Goal: Information Seeking & Learning: Find contact information

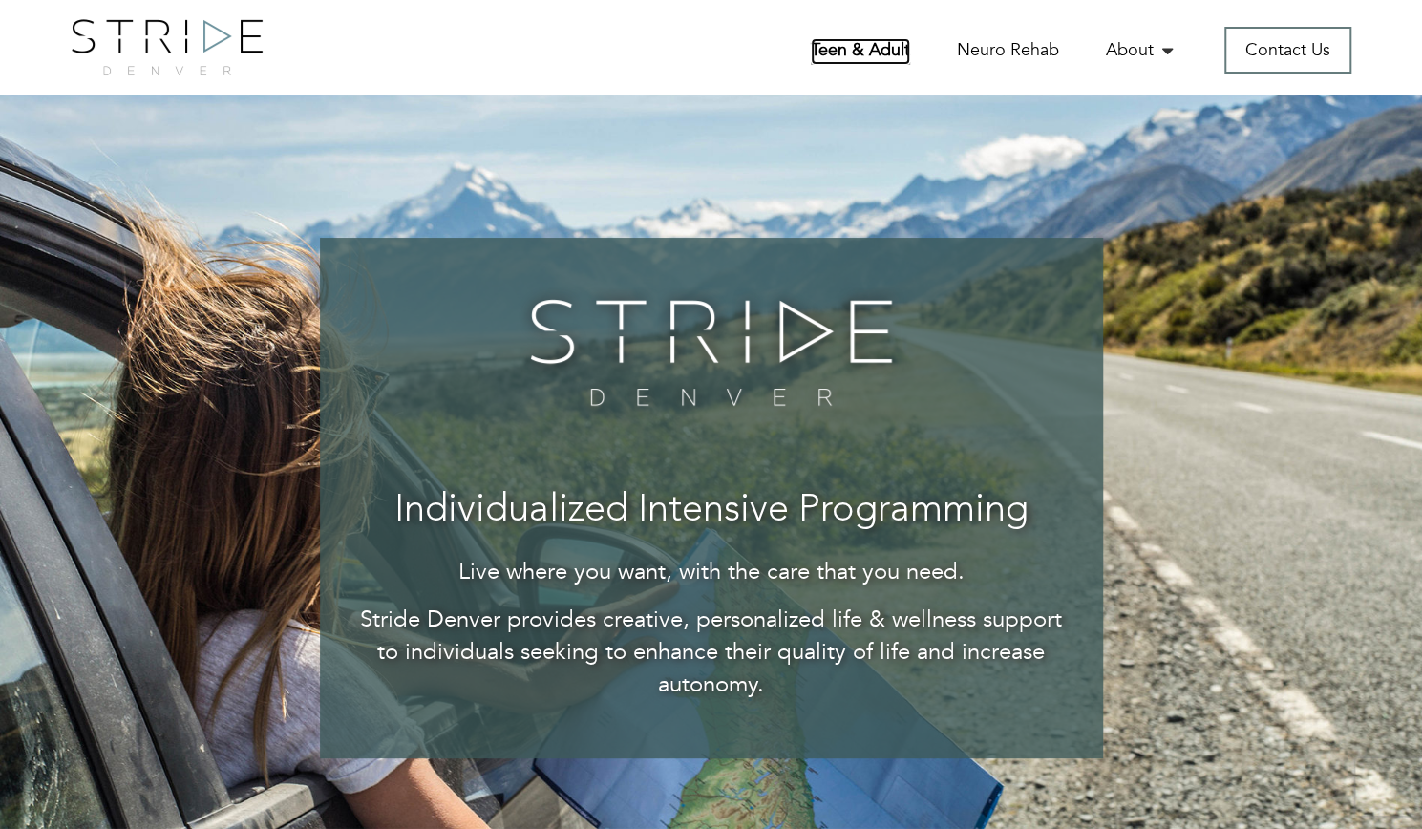
click at [903, 54] on link "Teen & Adult" at bounding box center [860, 51] width 99 height 27
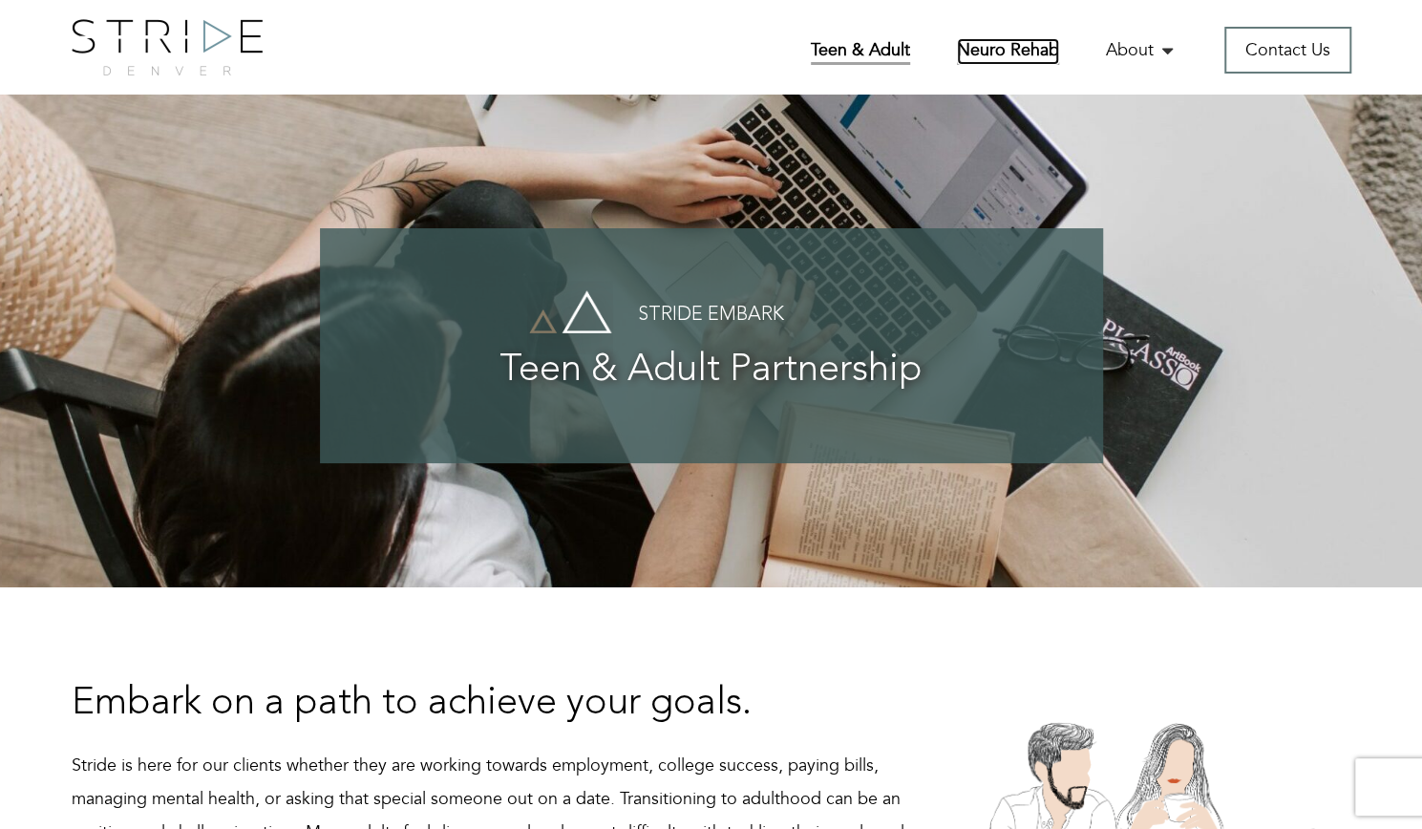
click at [980, 53] on link "Neuro Rehab" at bounding box center [1008, 51] width 102 height 27
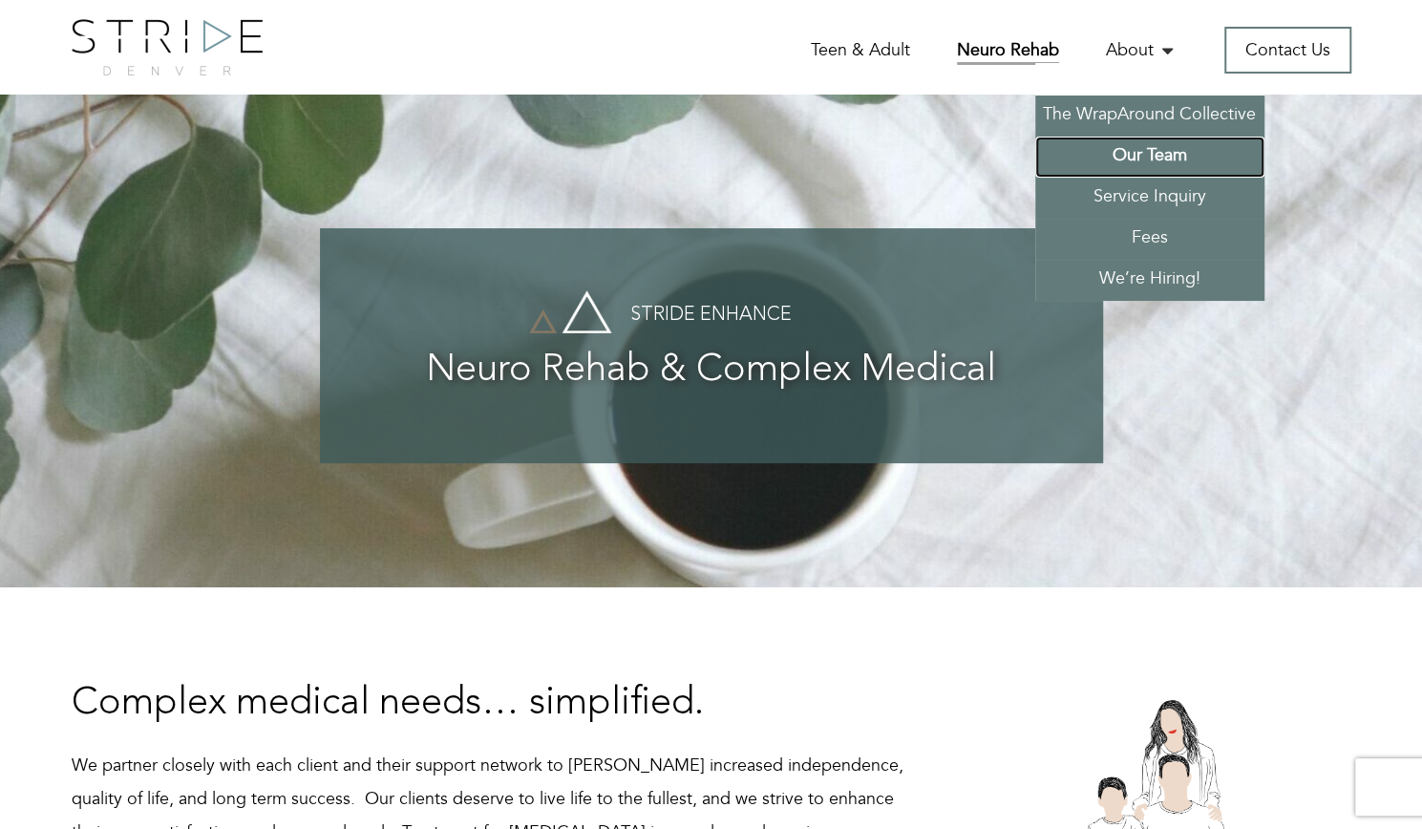
click at [1173, 138] on link "Our Team" at bounding box center [1149, 157] width 229 height 41
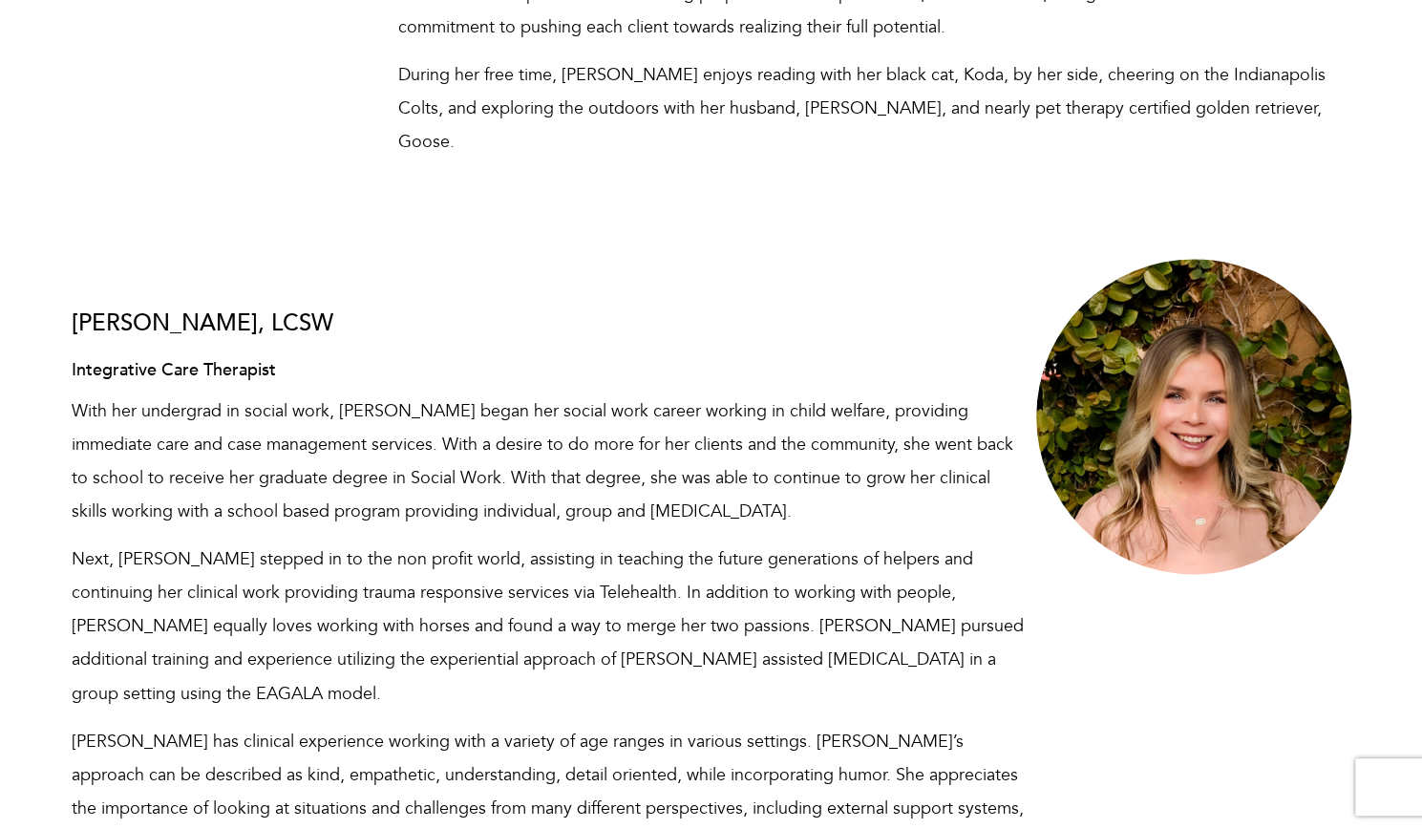
scroll to position [5719, 0]
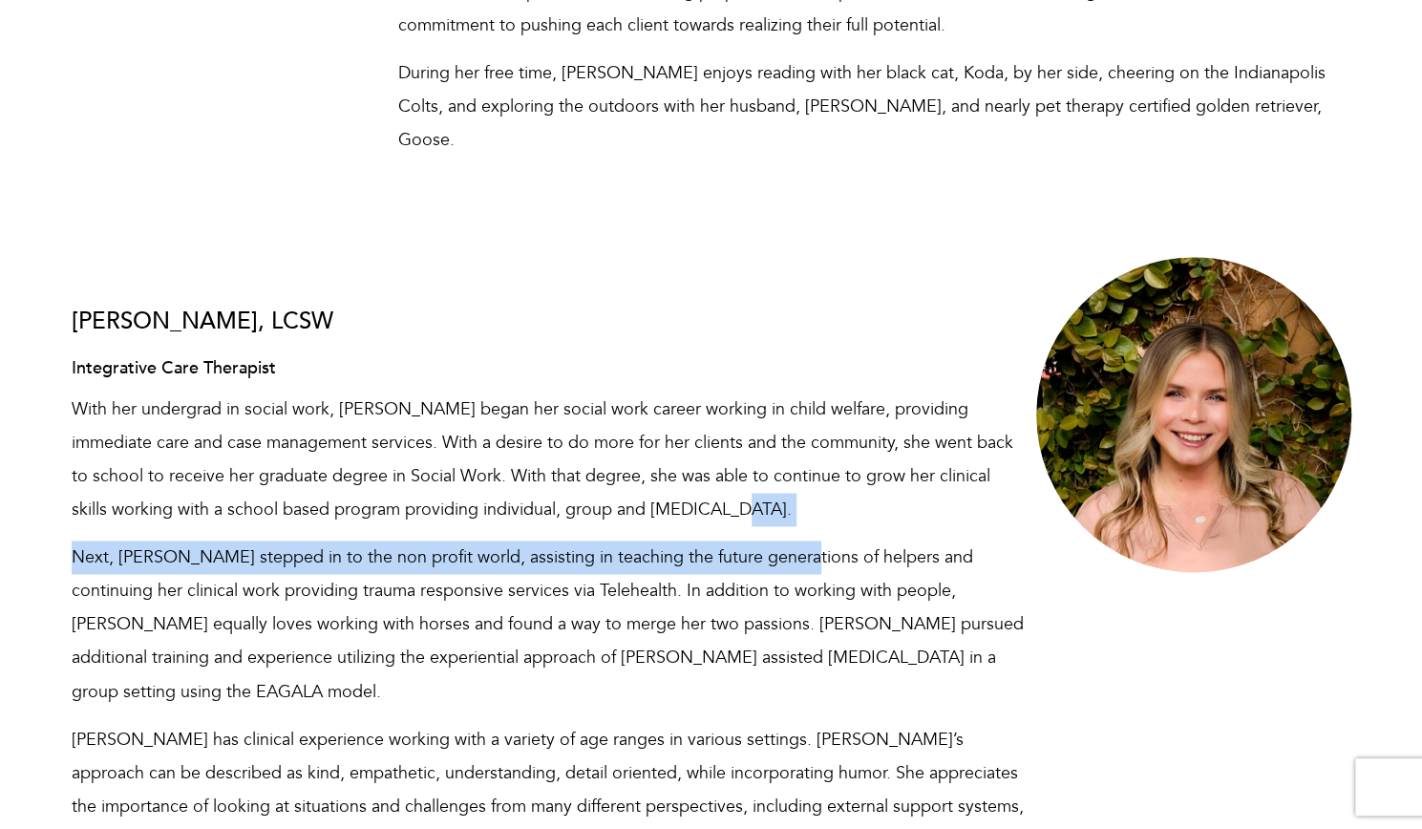
drag, startPoint x: 783, startPoint y: 427, endPoint x: 791, endPoint y: 408, distance: 20.6
click at [791, 408] on div "Jessica, LCSW Integrative Care Therapist With her undergrad in social work, Jes…" at bounding box center [548, 592] width 953 height 622
click at [791, 408] on p "With her undergrad in social work, Jessica began her social work career working…" at bounding box center [548, 460] width 953 height 134
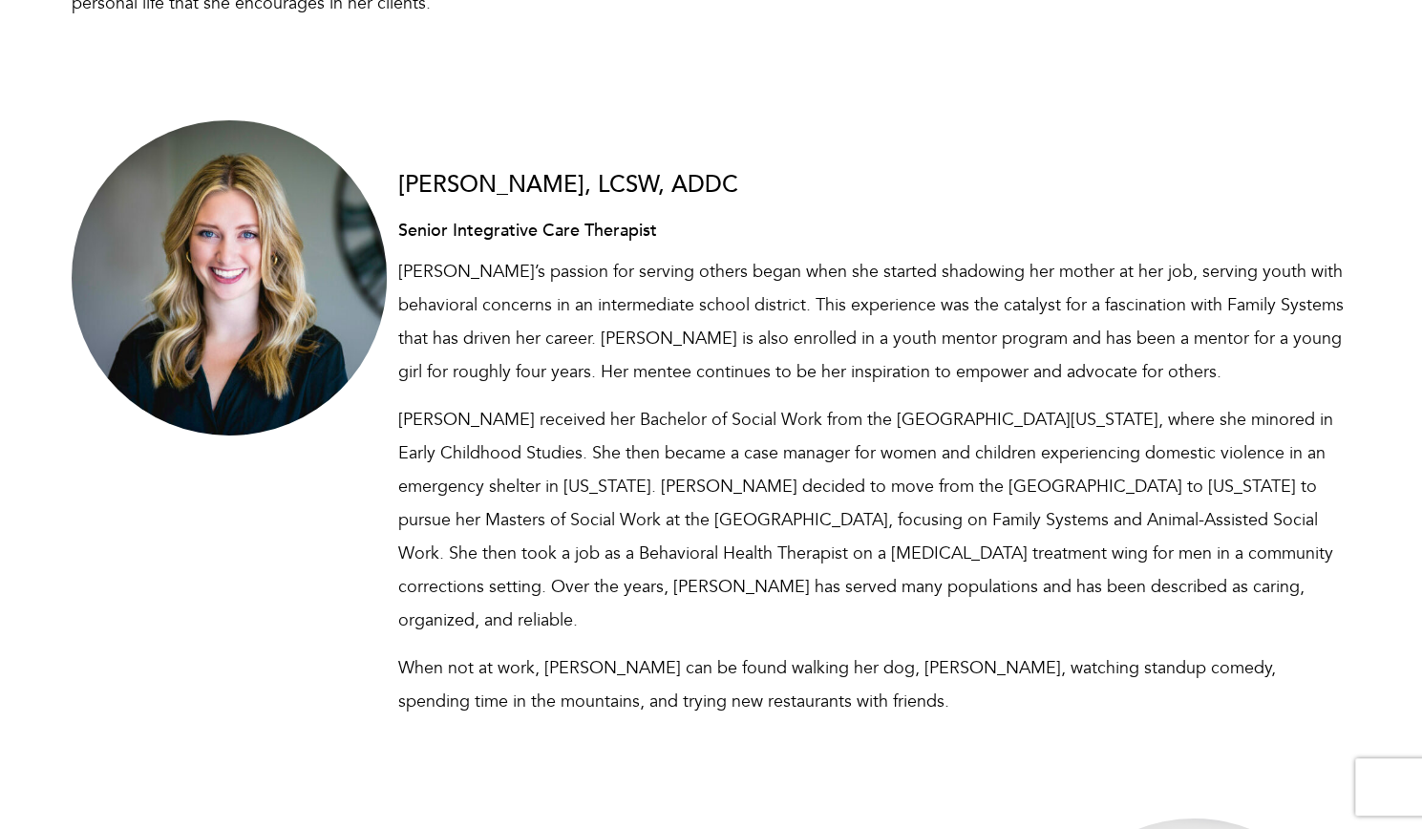
scroll to position [3830, 0]
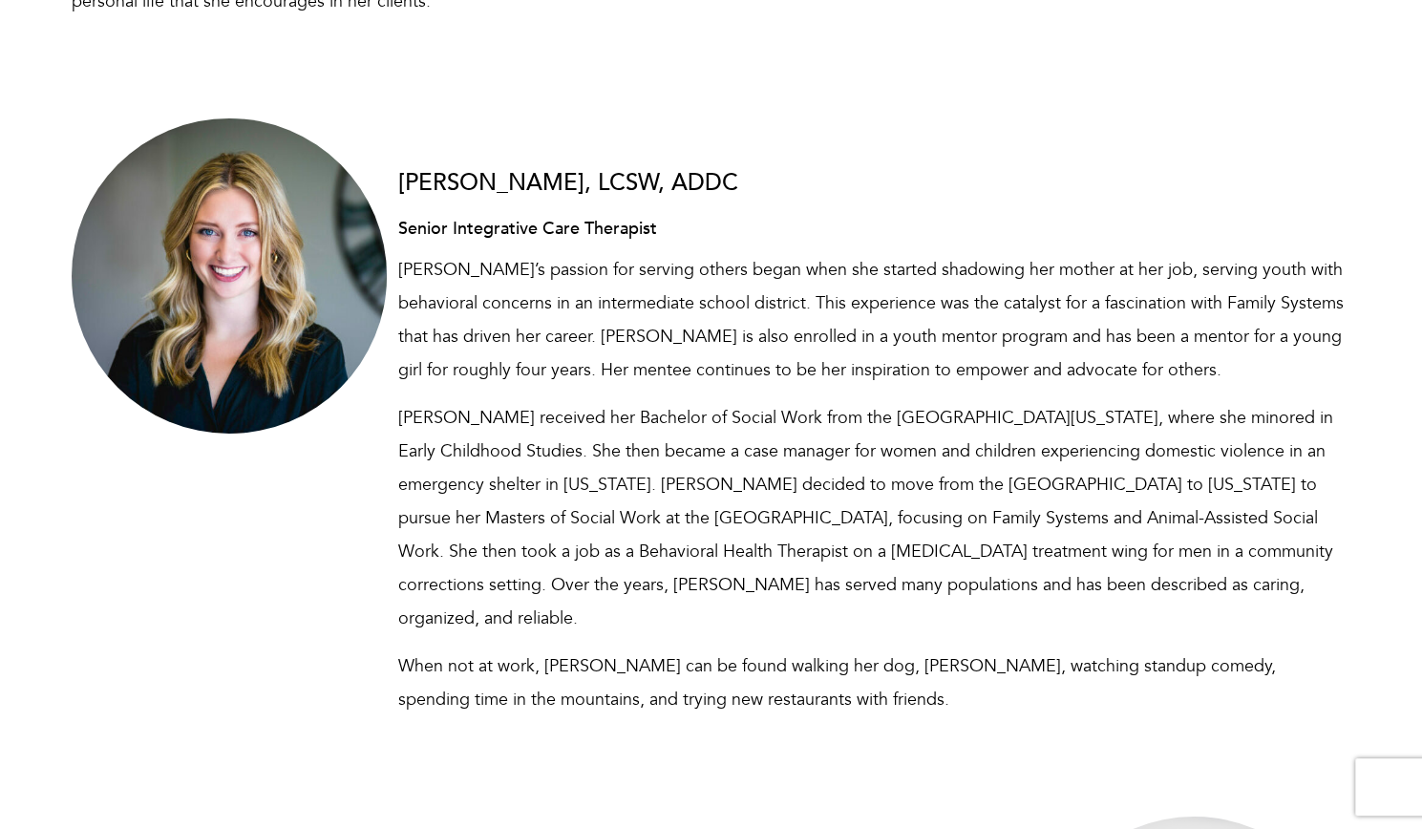
click at [856, 528] on p "Greta received her Bachelor of Social Work from the University of Minnesota Dul…" at bounding box center [874, 518] width 953 height 234
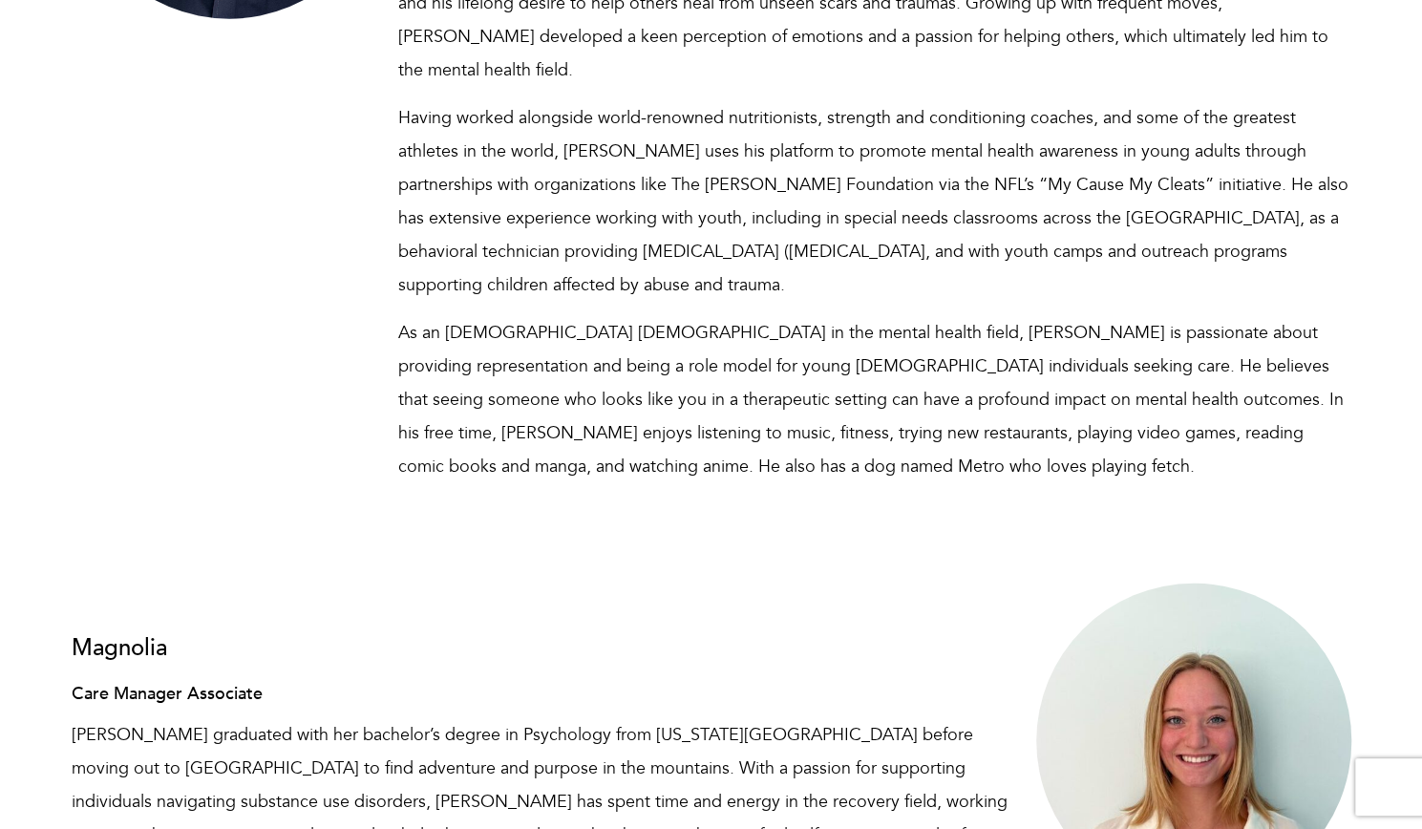
scroll to position [11339, 0]
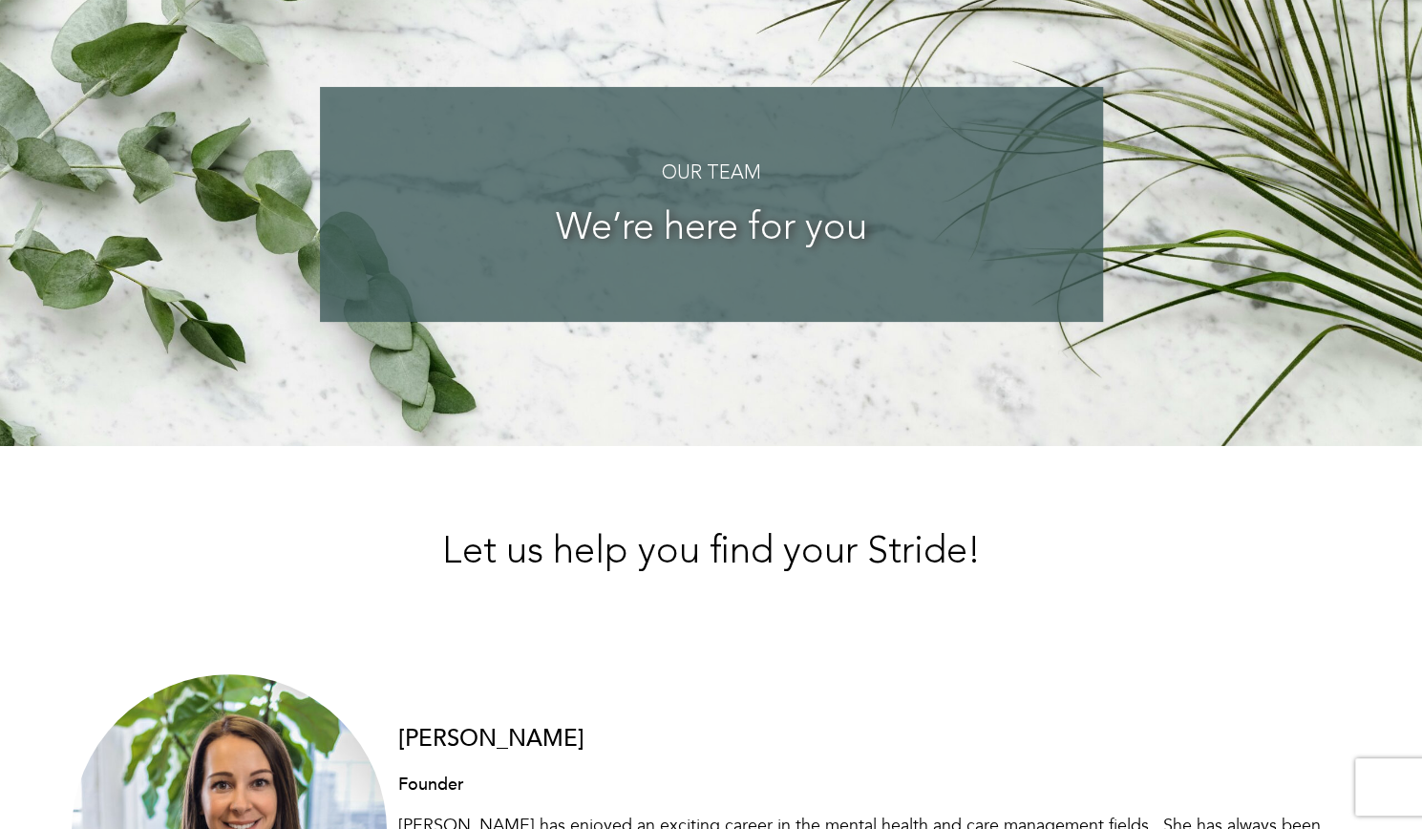
scroll to position [0, 0]
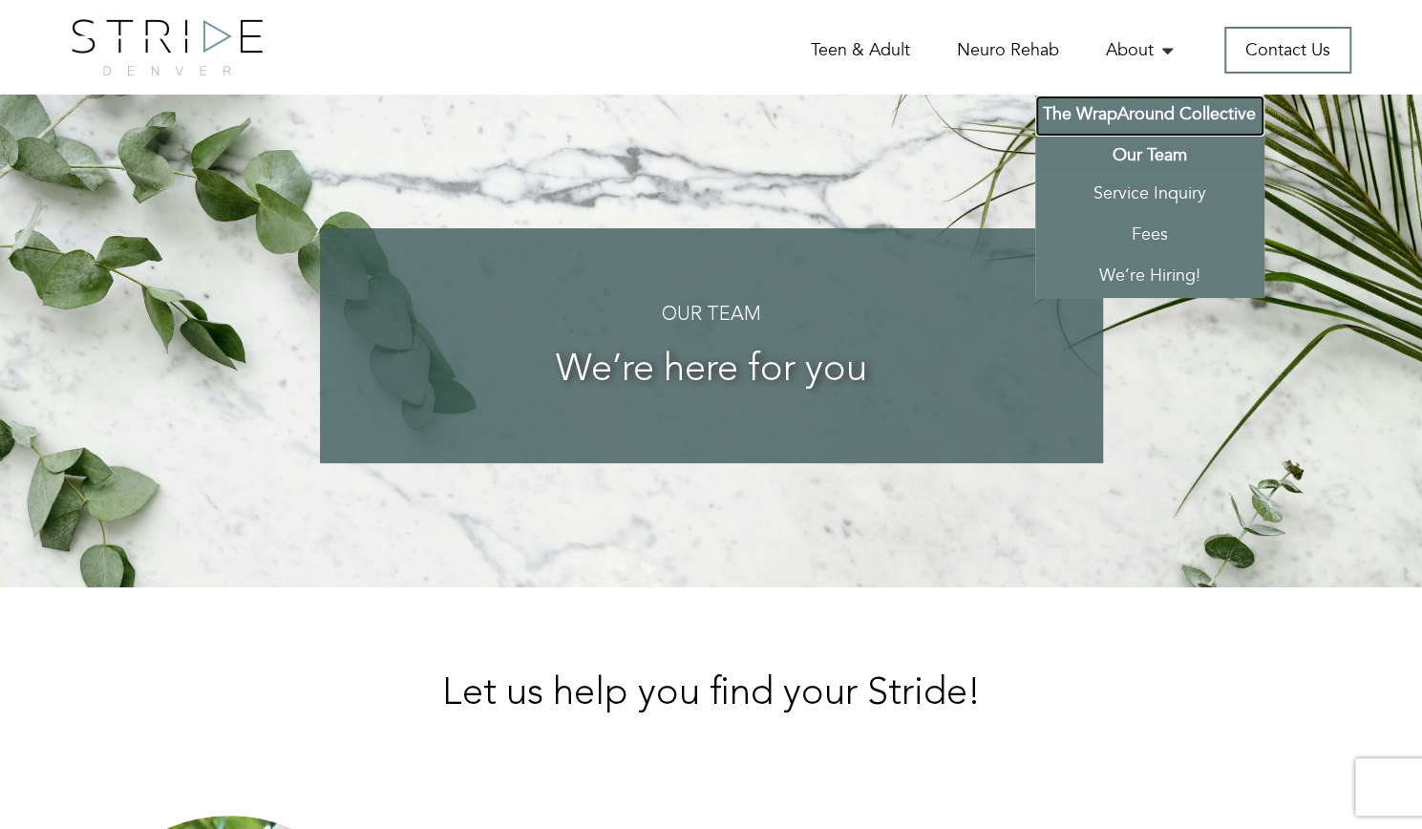
click at [1125, 117] on link "The WrapAround Collective" at bounding box center [1149, 116] width 229 height 41
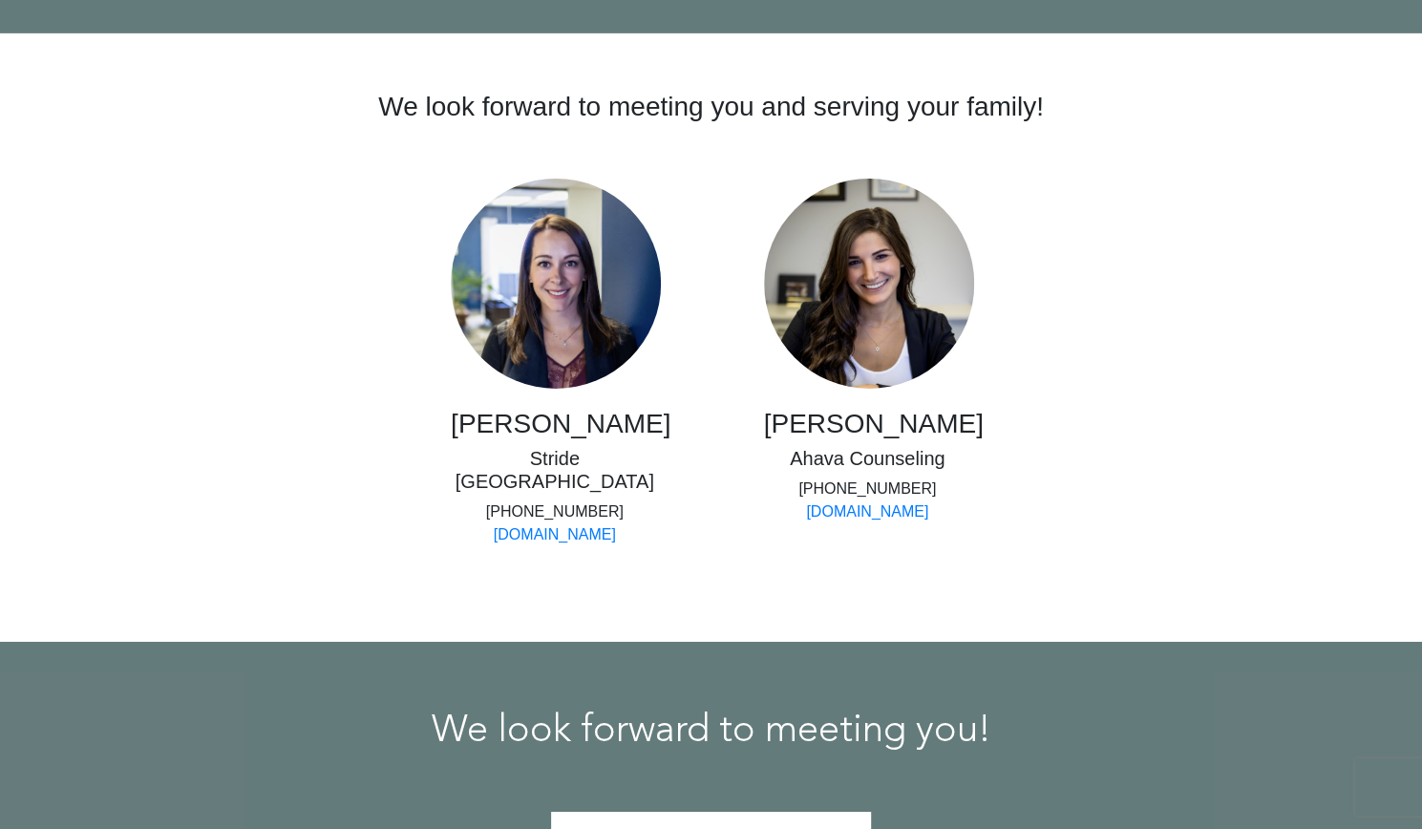
scroll to position [3722, 0]
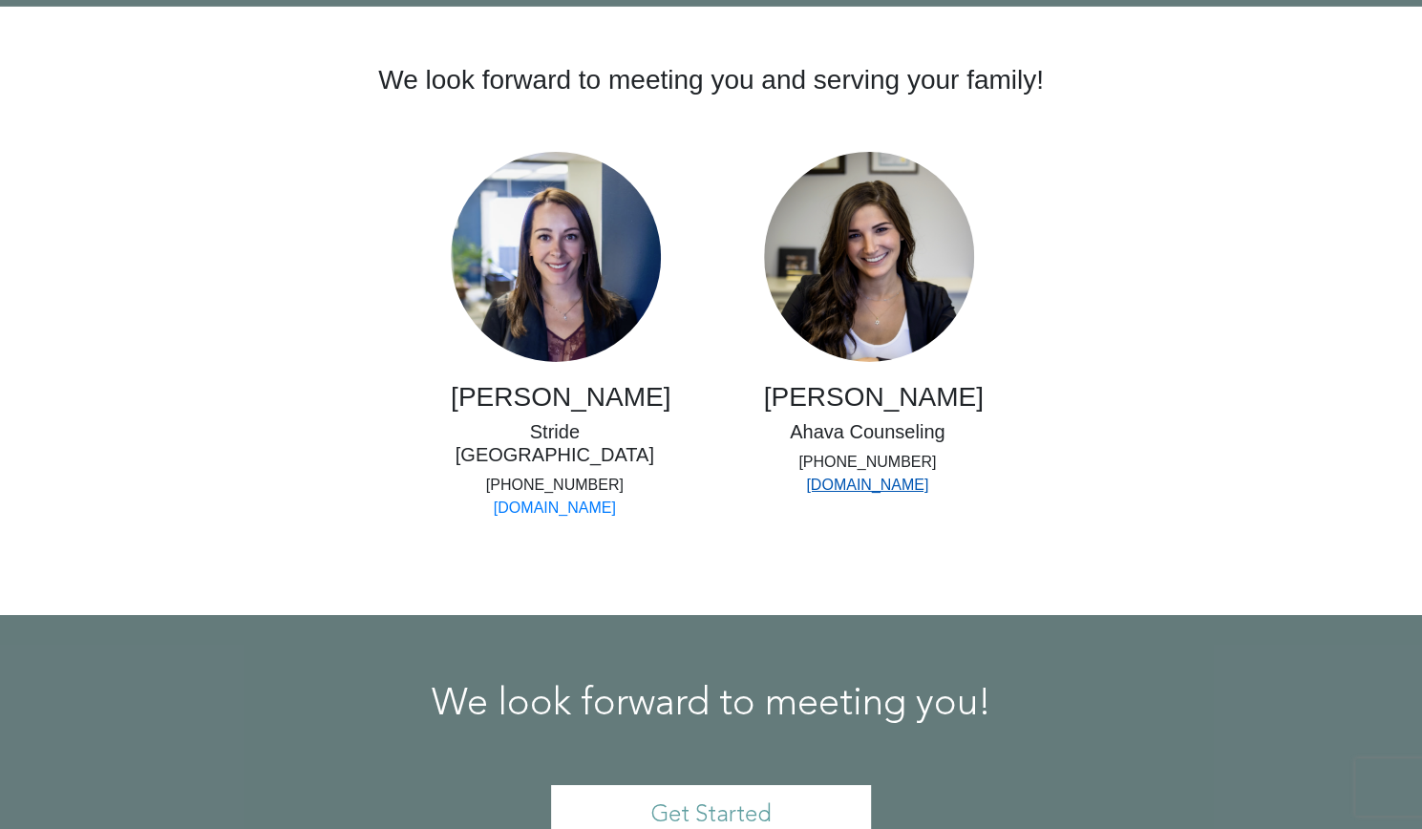
click at [865, 488] on link "[DOMAIN_NAME]" at bounding box center [867, 485] width 122 height 16
